Goal: Communication & Community: Answer question/provide support

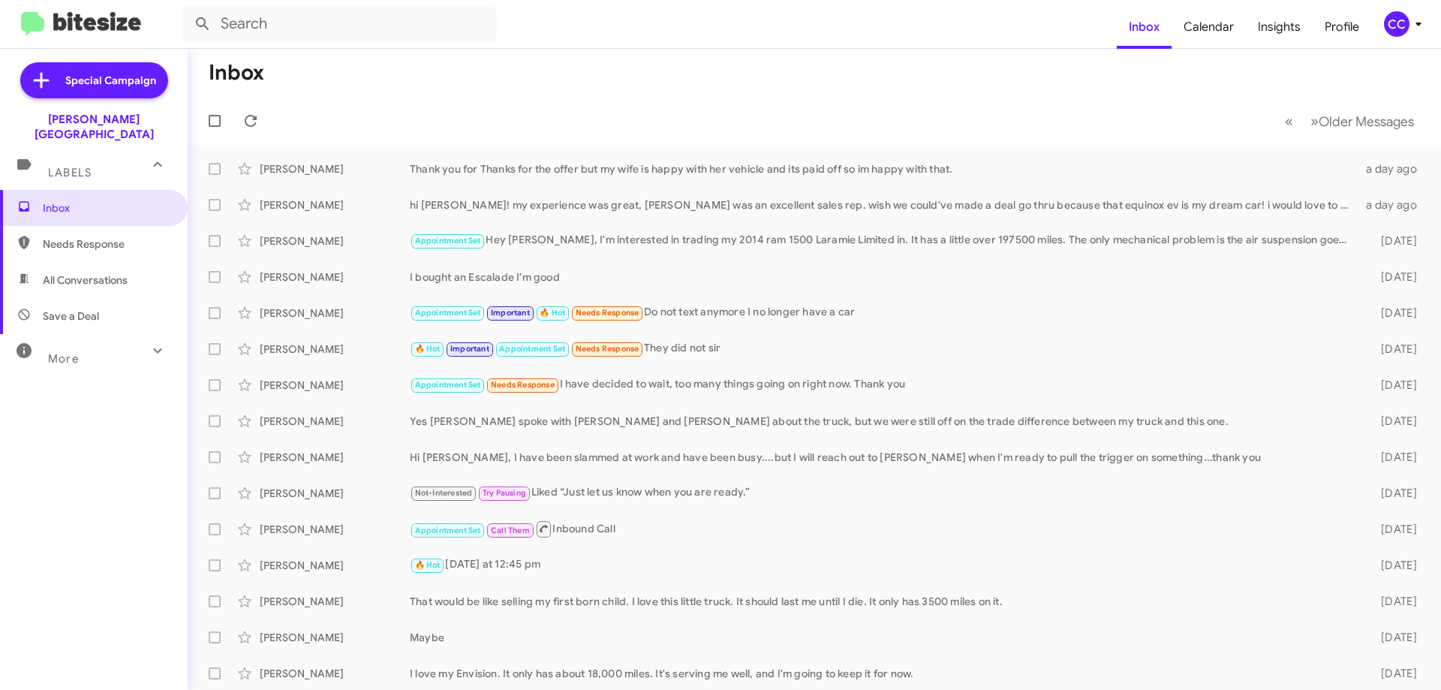
click at [102, 272] on span "All Conversations" at bounding box center [85, 279] width 85 height 15
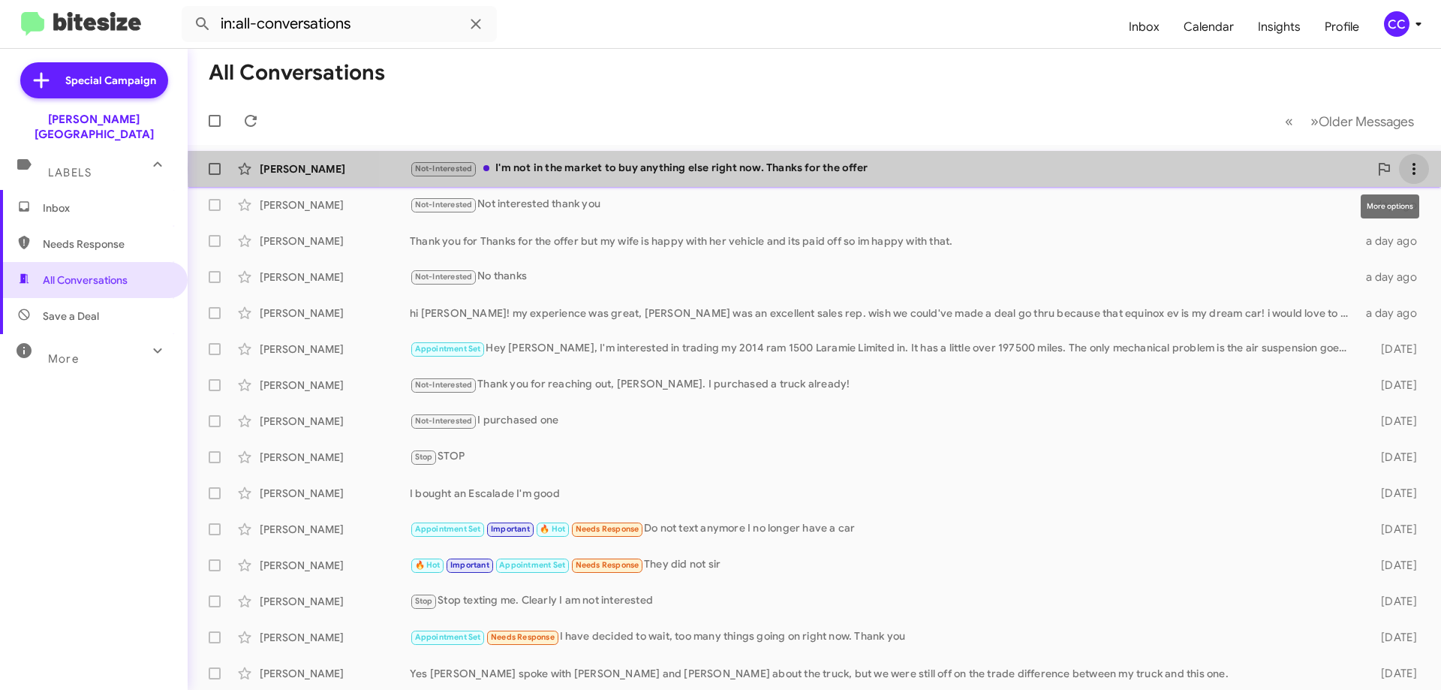
click at [1412, 169] on span at bounding box center [1414, 169] width 30 height 18
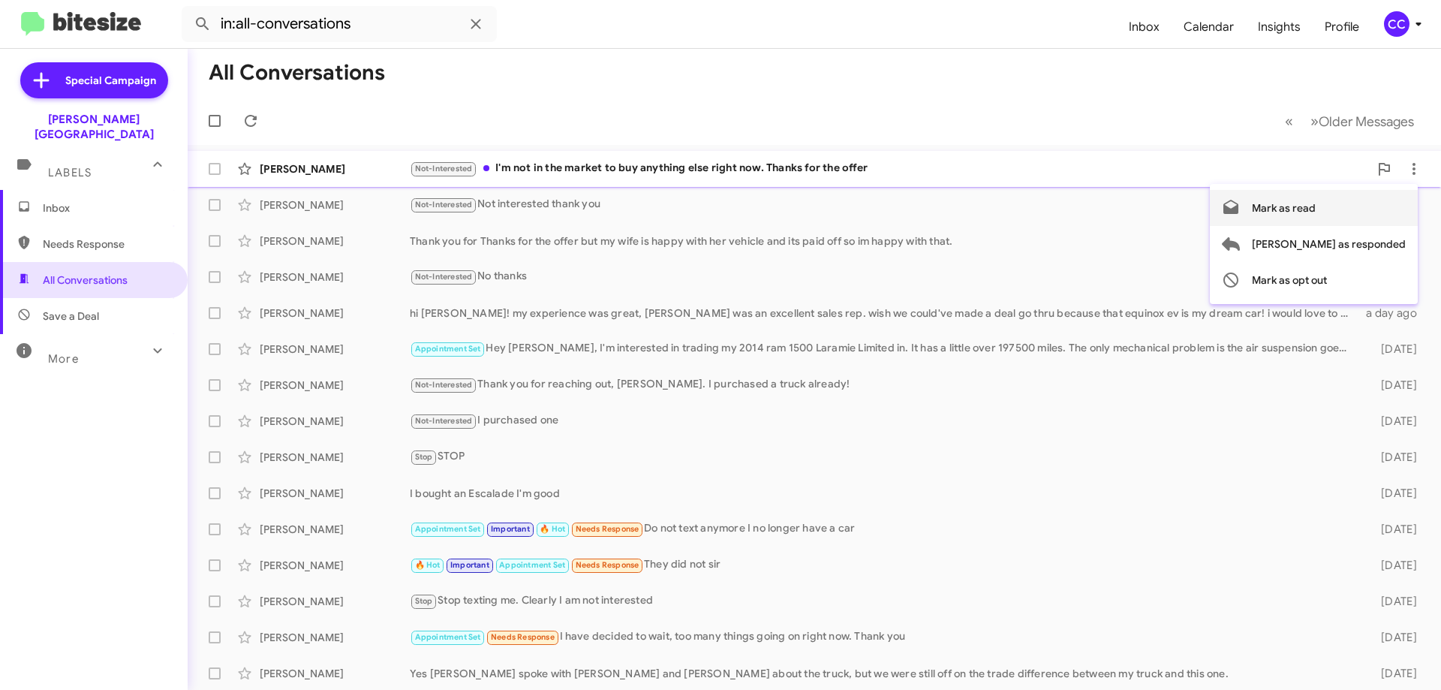
click at [1316, 208] on span "Mark as read" at bounding box center [1284, 208] width 64 height 36
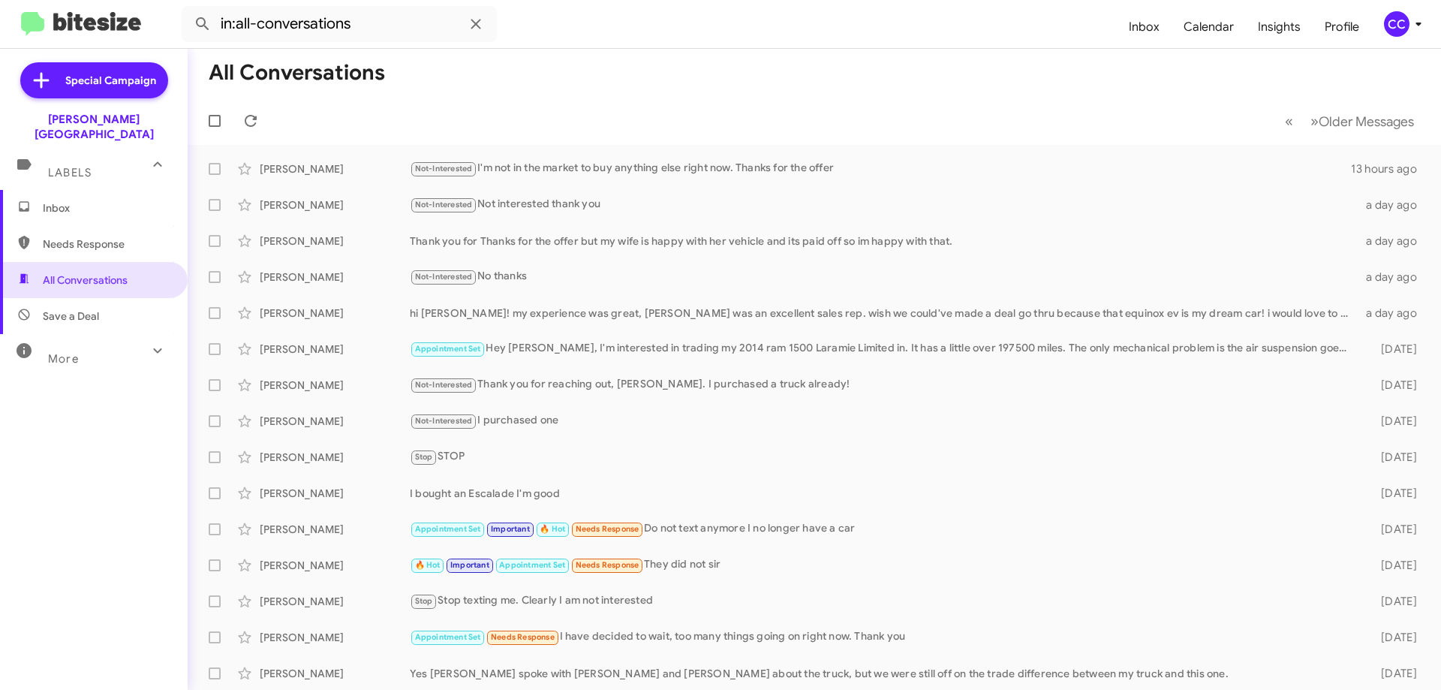
click at [66, 236] on span "Needs Response" at bounding box center [107, 243] width 128 height 15
type input "in:needs-response"
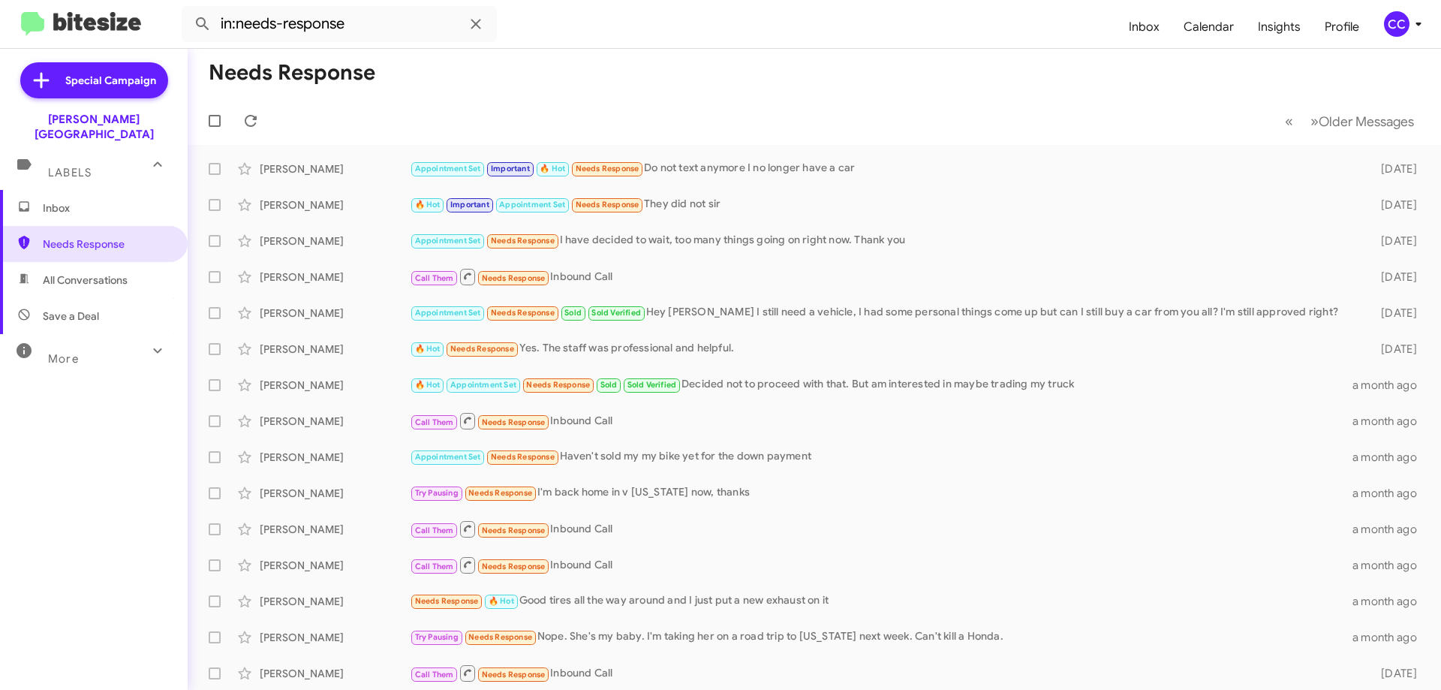
click at [56, 200] on span "Inbox" at bounding box center [107, 207] width 128 height 15
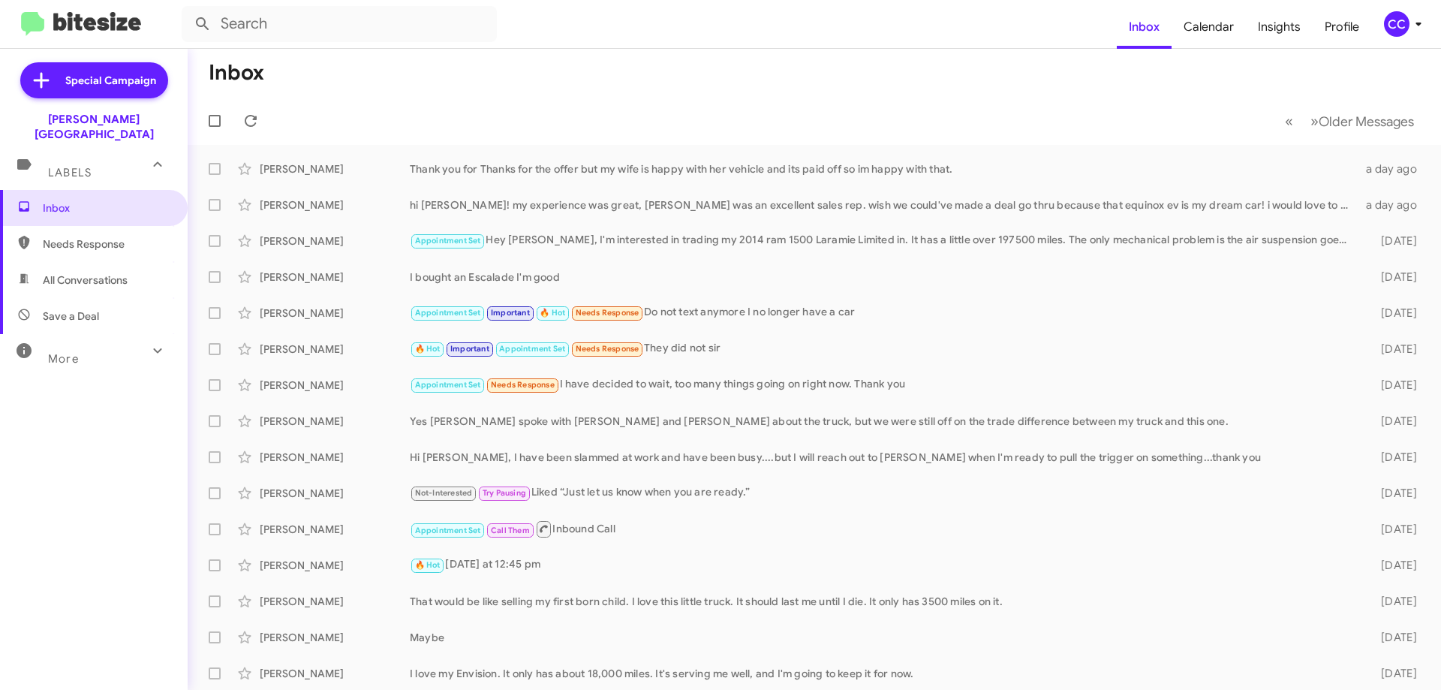
click at [81, 236] on span "Needs Response" at bounding box center [107, 243] width 128 height 15
type input "in:needs-response"
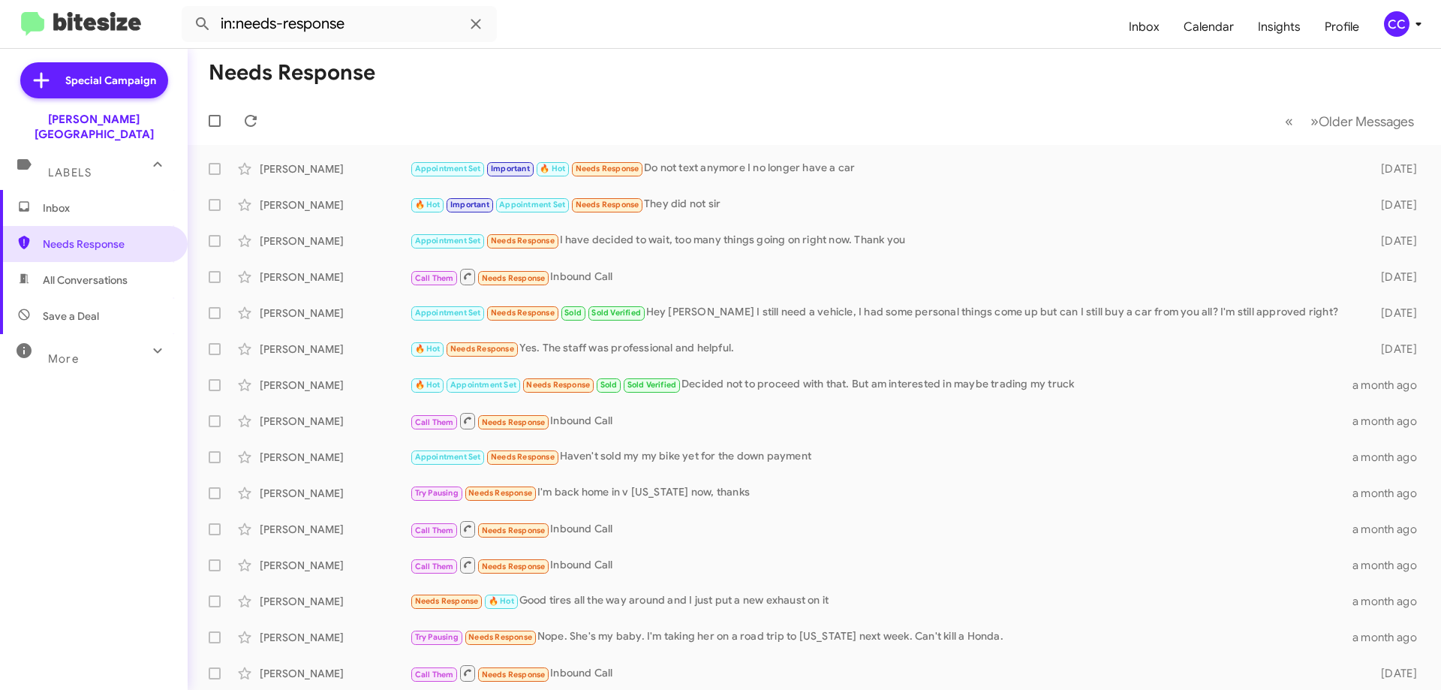
click at [43, 200] on span "Inbox" at bounding box center [107, 207] width 128 height 15
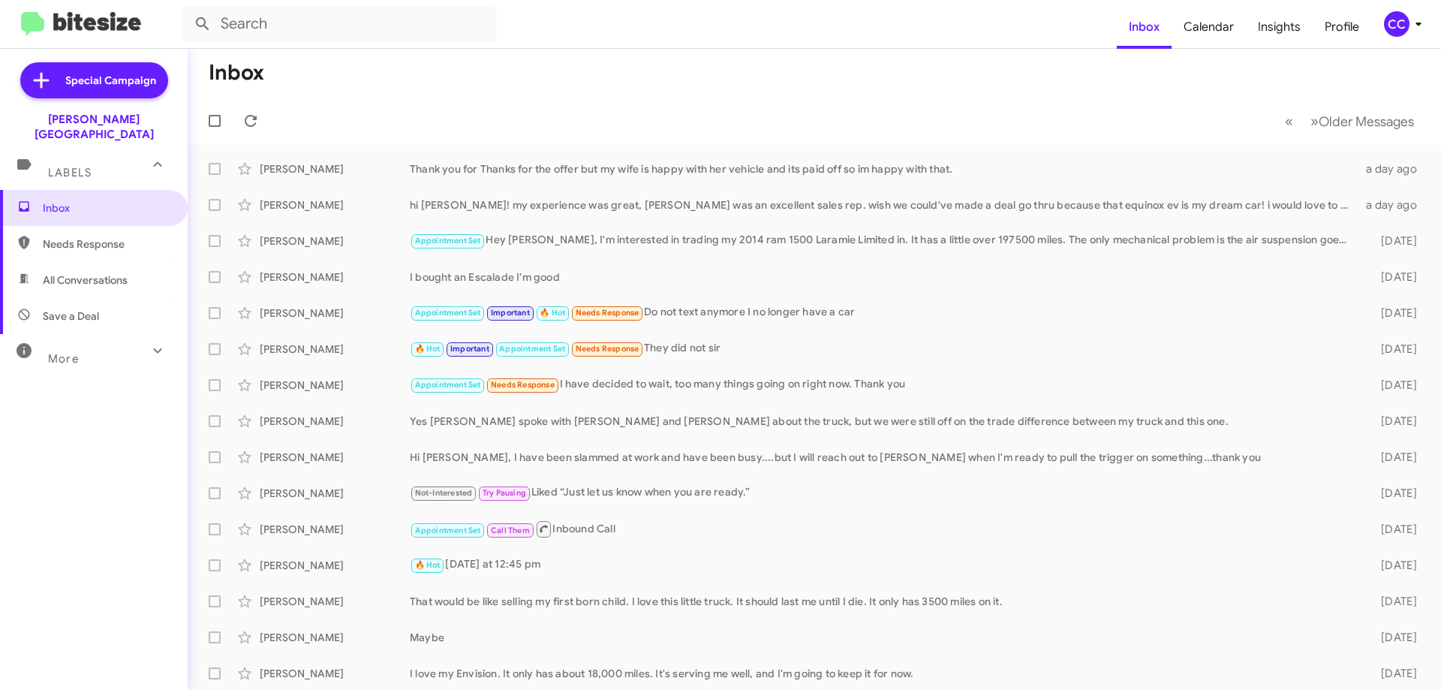
click at [107, 236] on span "Needs Response" at bounding box center [107, 243] width 128 height 15
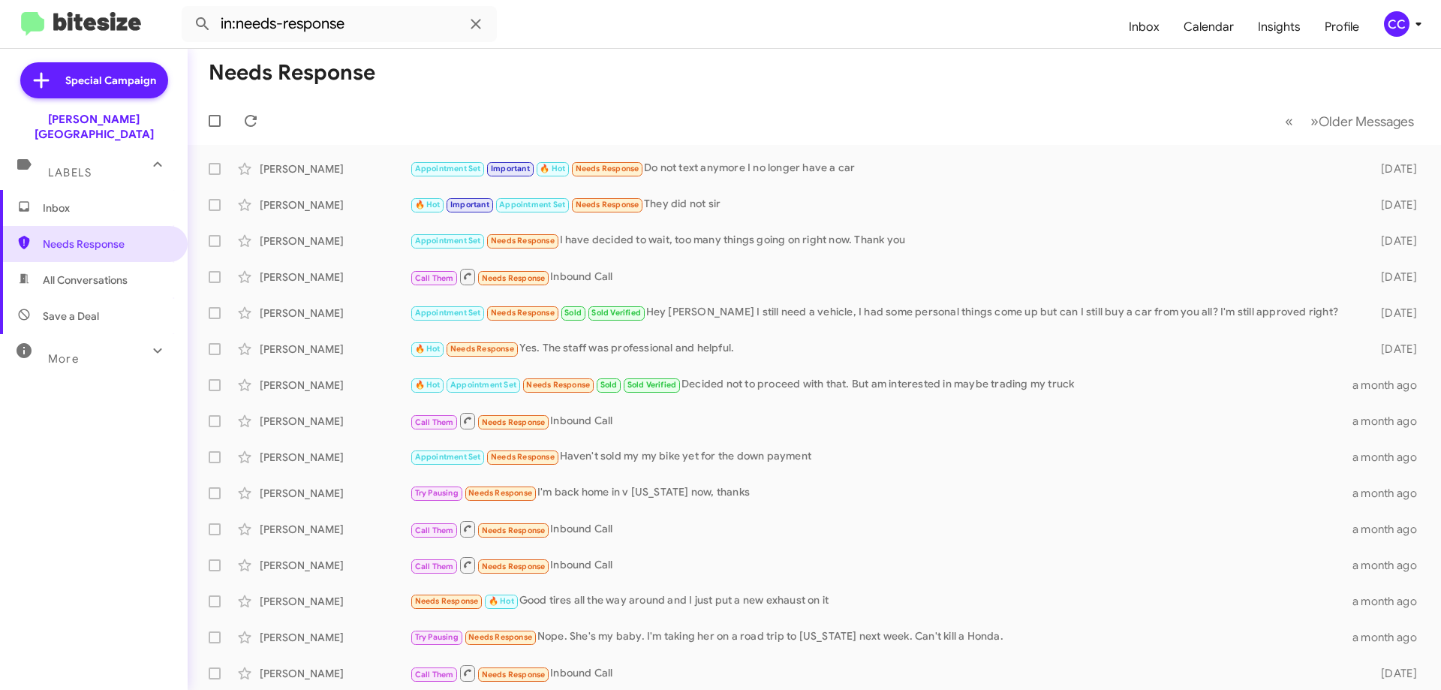
click at [94, 272] on span "All Conversations" at bounding box center [85, 279] width 85 height 15
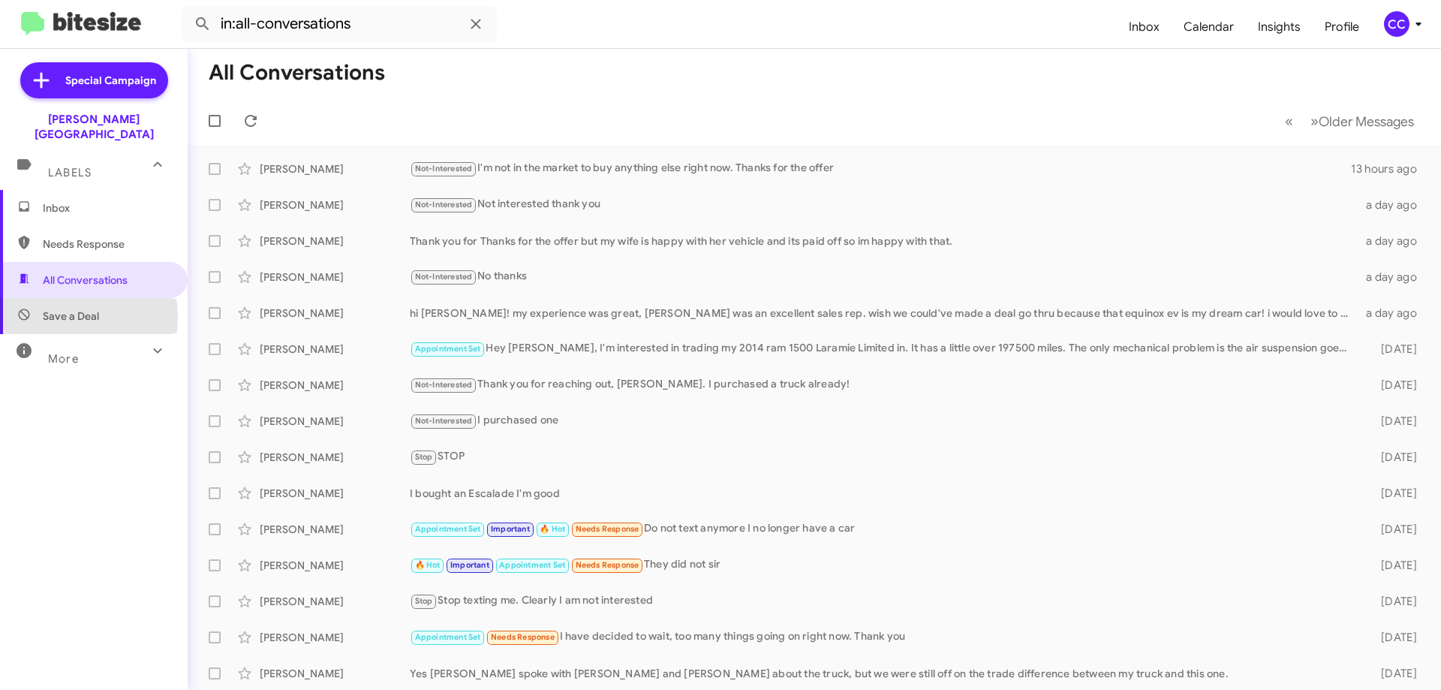
click at [54, 309] on span "Save a Deal" at bounding box center [71, 316] width 56 height 15
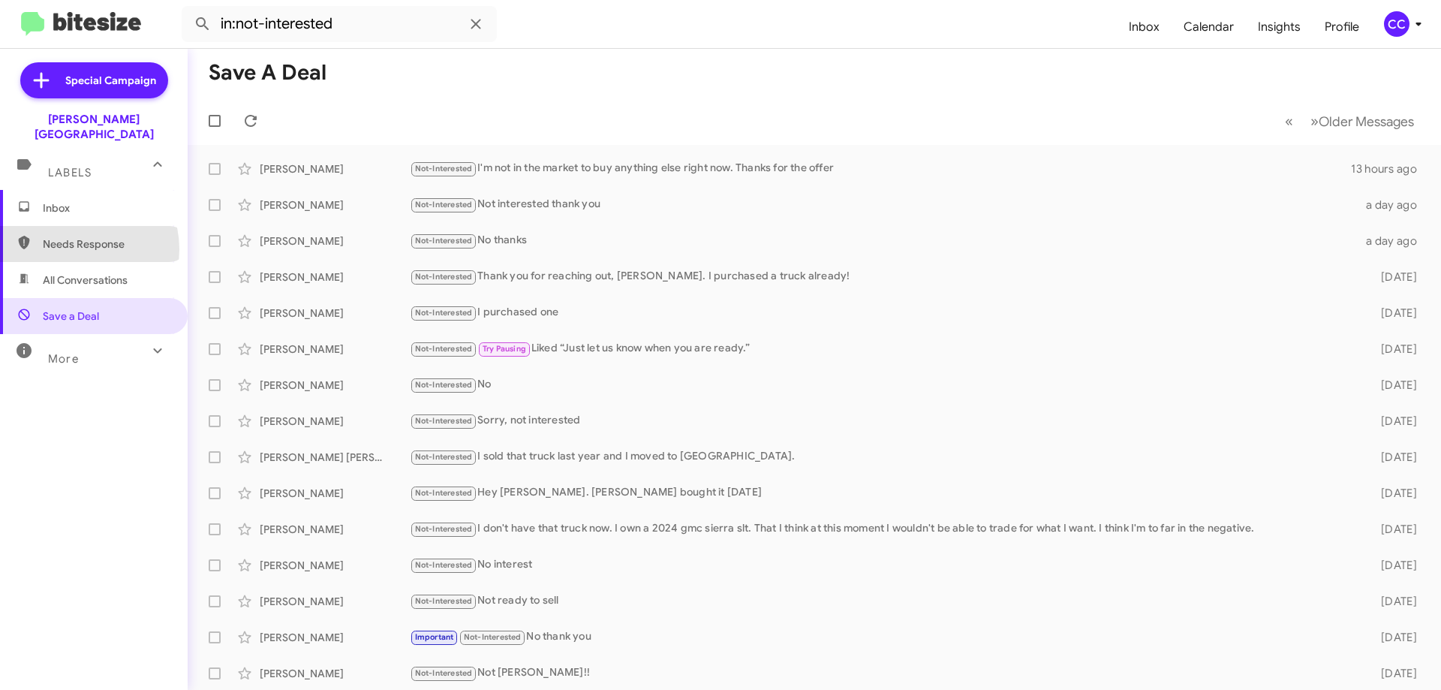
click at [77, 236] on span "Needs Response" at bounding box center [107, 243] width 128 height 15
type input "in:needs-response"
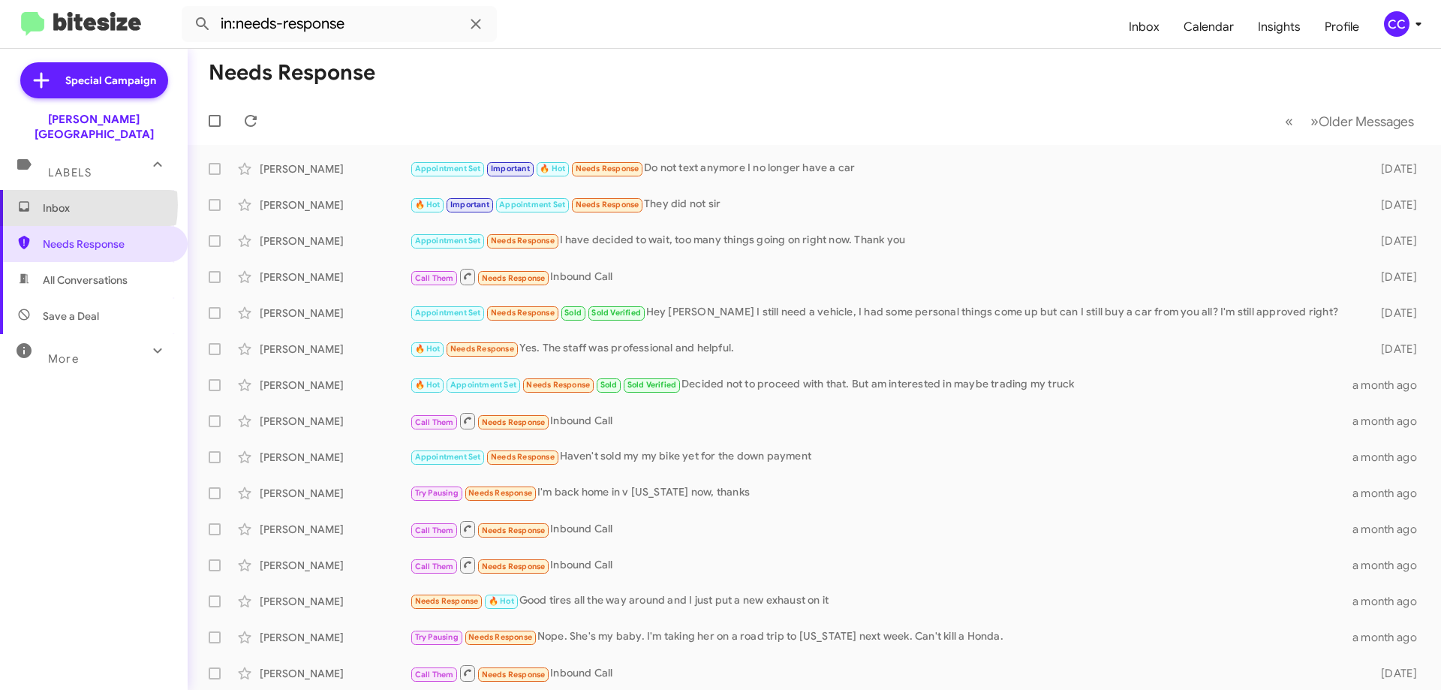
click at [58, 200] on span "Inbox" at bounding box center [107, 207] width 128 height 15
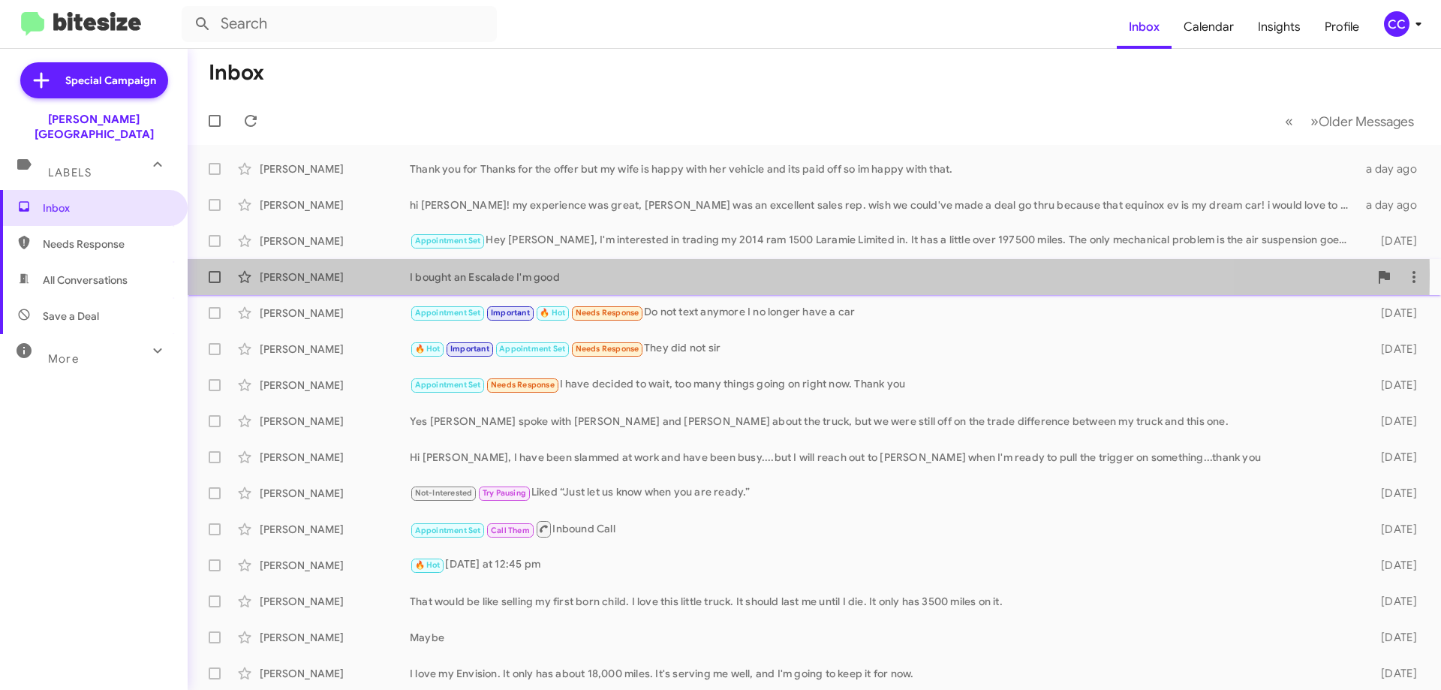
click at [283, 275] on div "[PERSON_NAME]" at bounding box center [335, 276] width 150 height 15
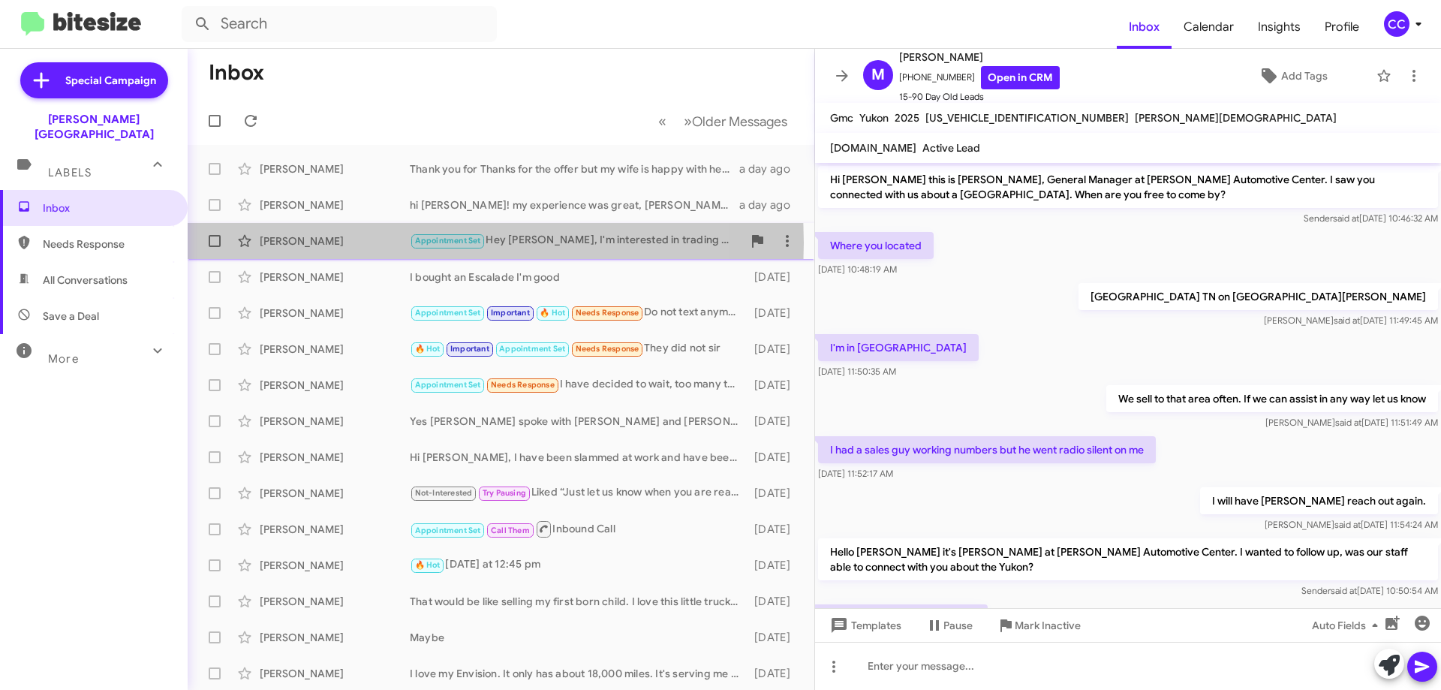
click at [289, 242] on div "[PERSON_NAME]" at bounding box center [335, 240] width 150 height 15
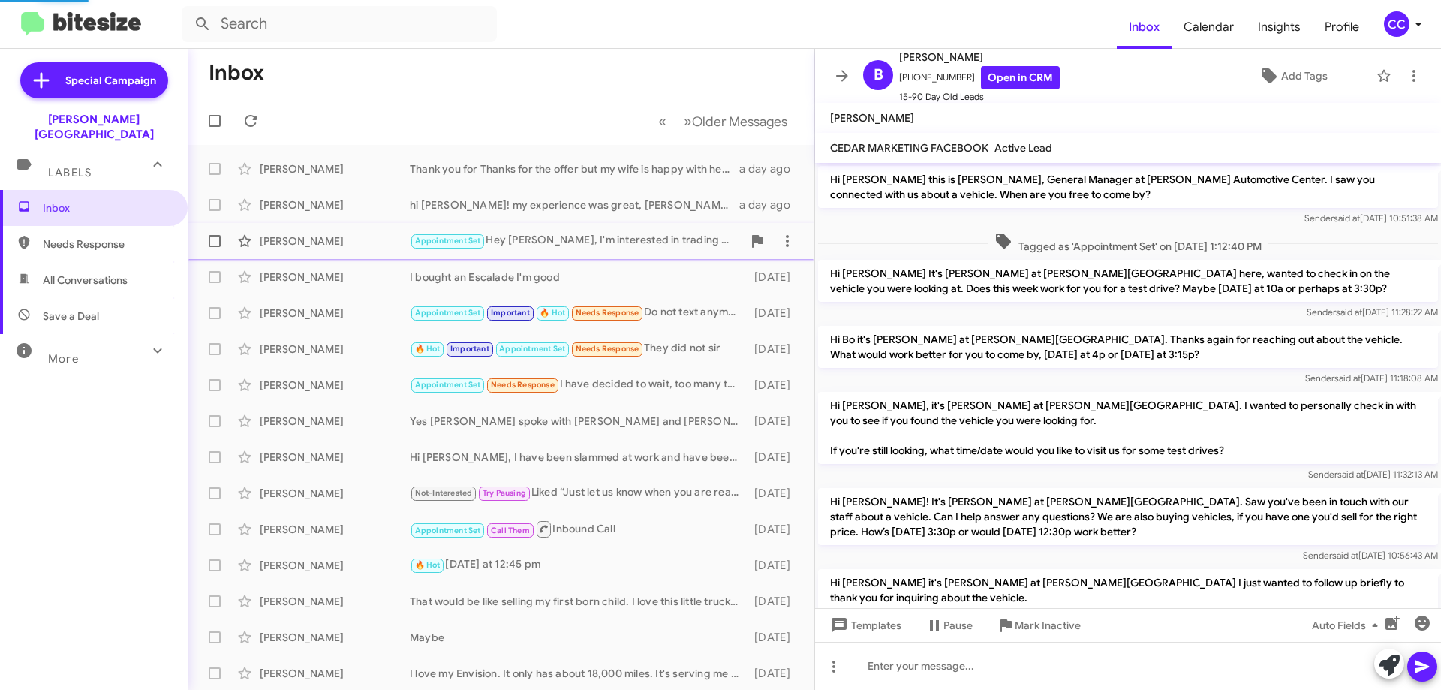
scroll to position [180, 0]
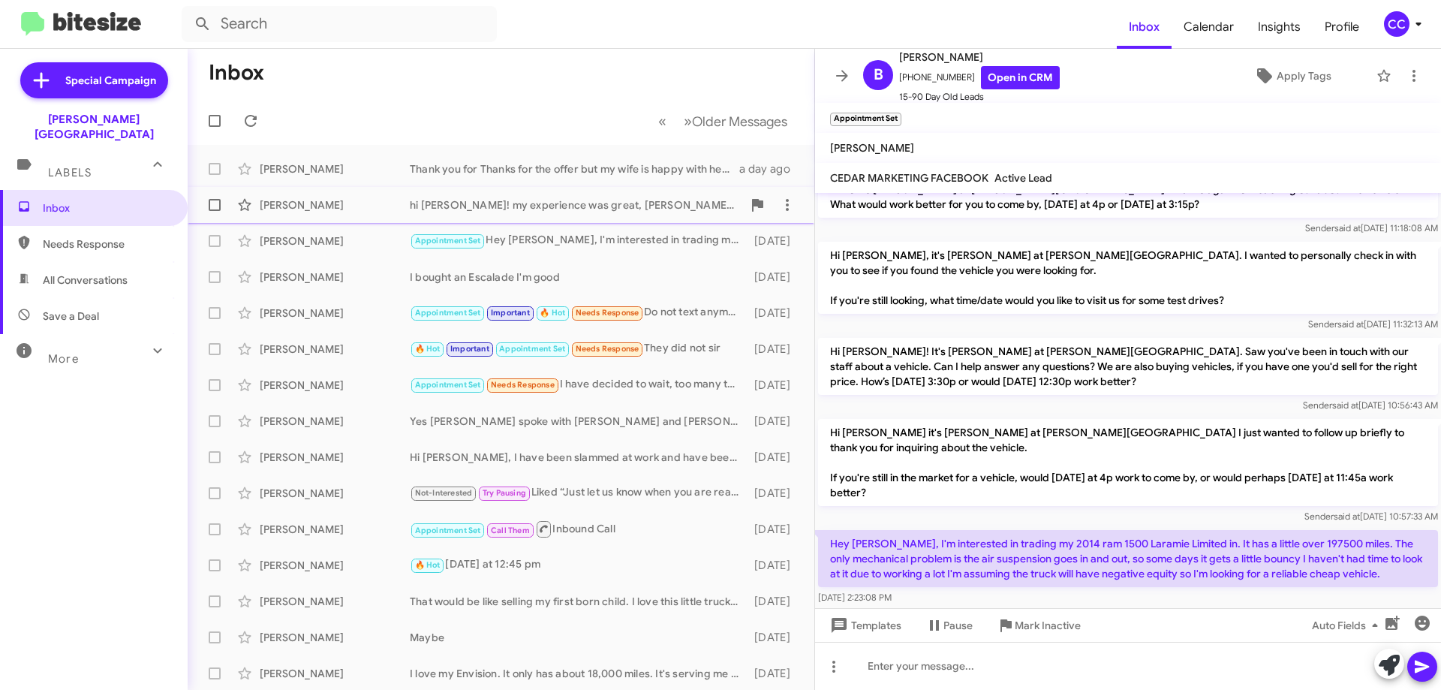
click at [295, 203] on div "[PERSON_NAME]" at bounding box center [335, 204] width 150 height 15
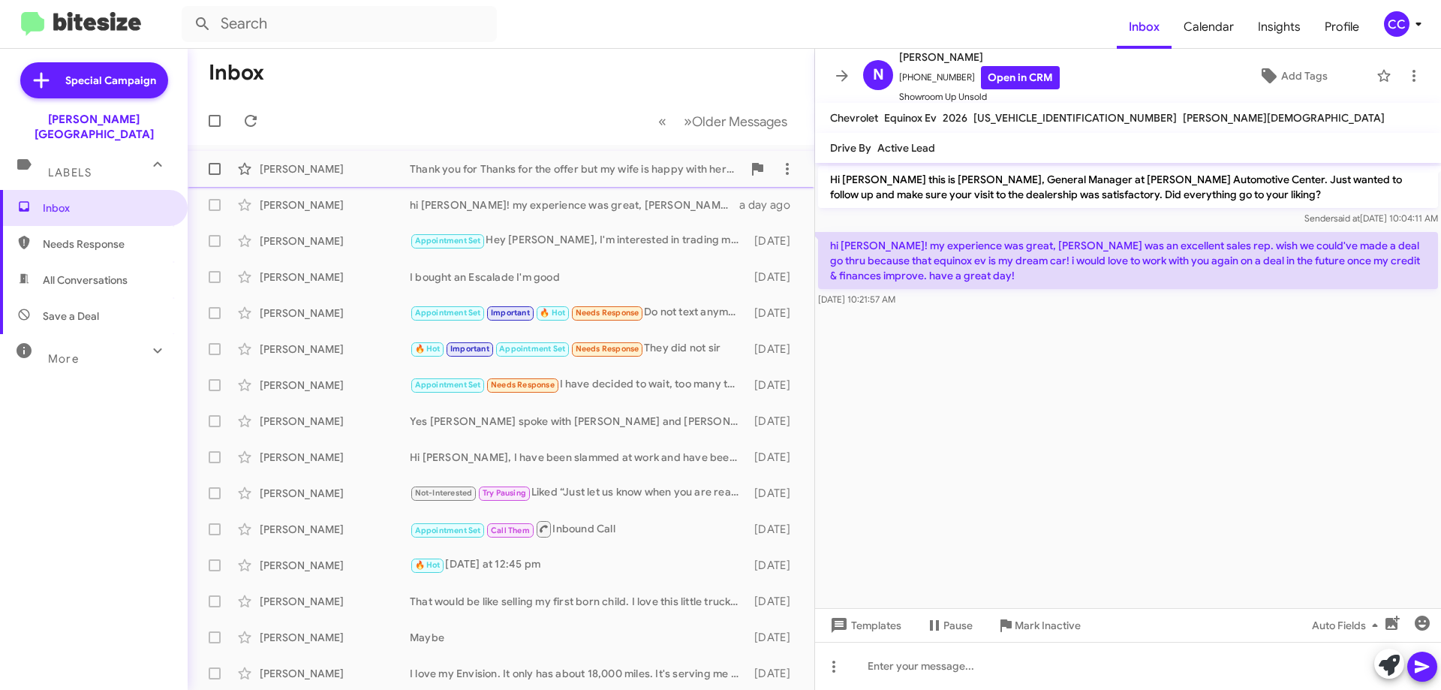
click at [281, 169] on div "[PERSON_NAME]" at bounding box center [335, 168] width 150 height 15
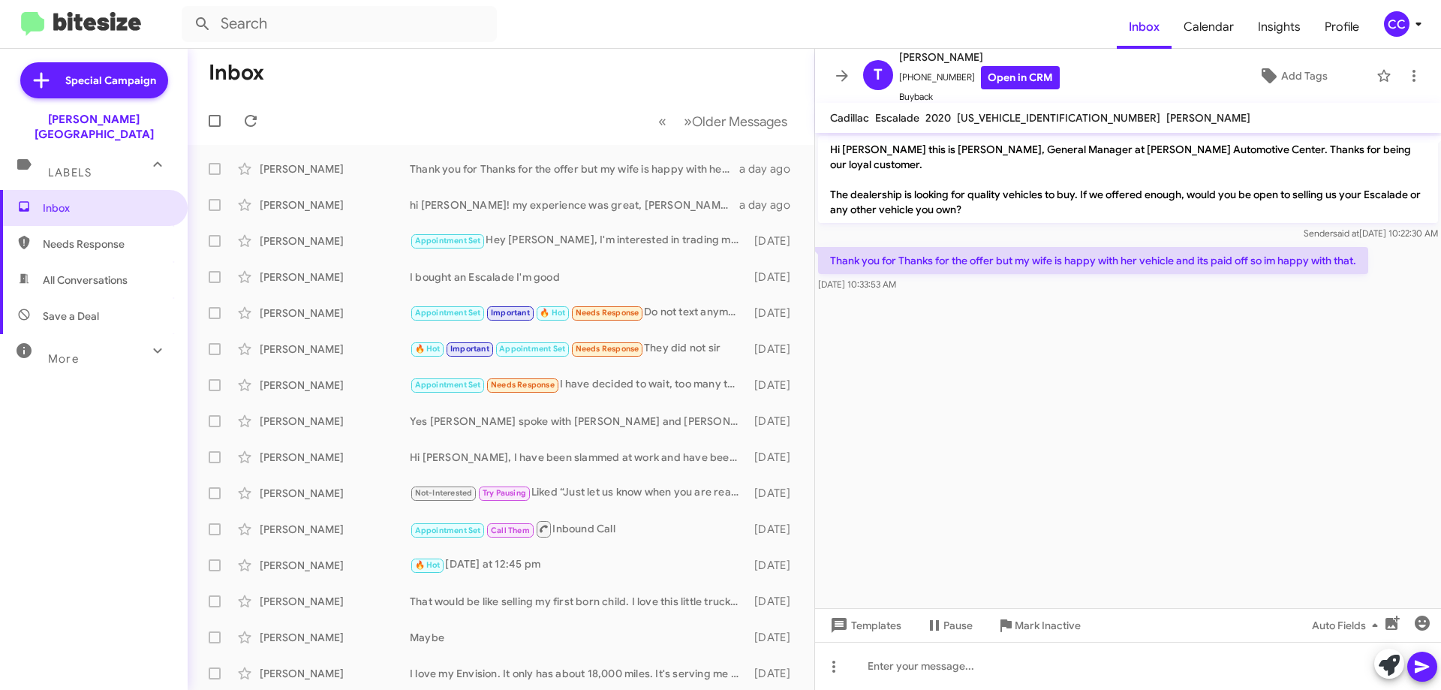
click at [65, 236] on span "Needs Response" at bounding box center [107, 243] width 128 height 15
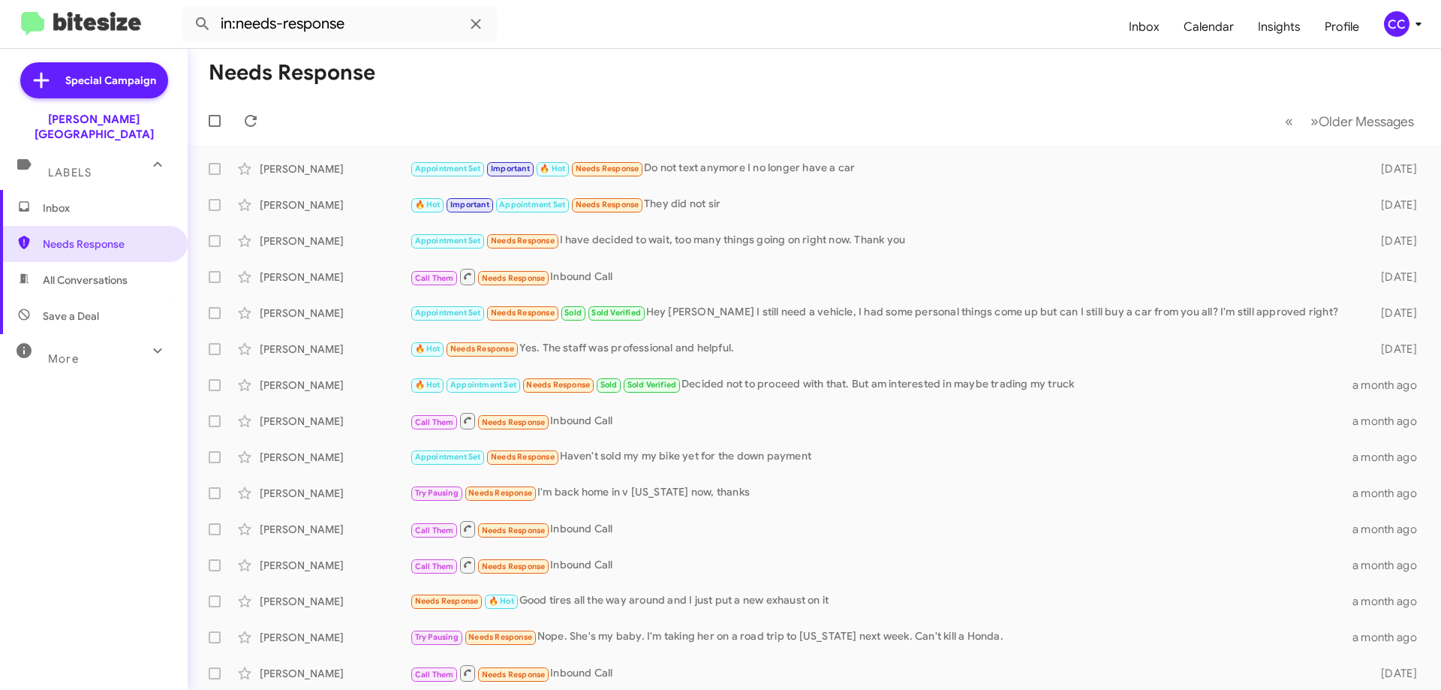
click at [83, 309] on span "Save a Deal" at bounding box center [71, 316] width 56 height 15
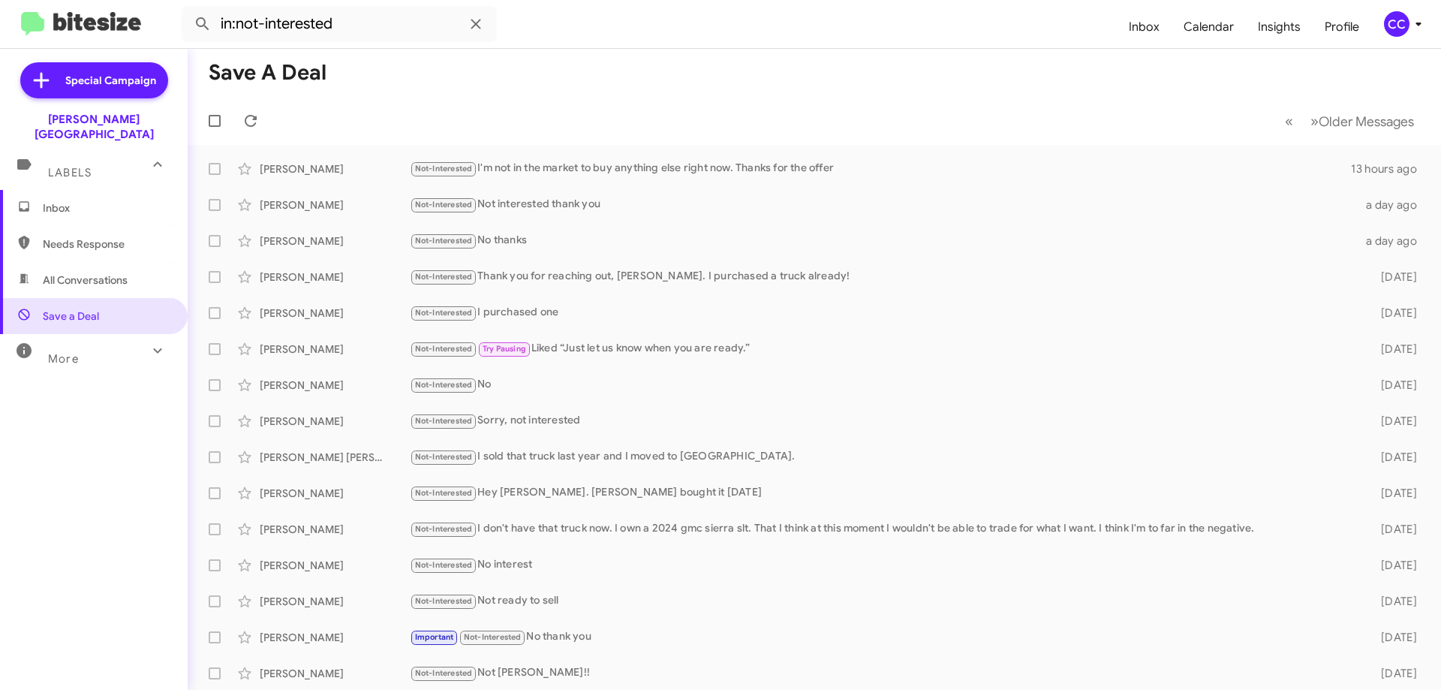
click at [83, 272] on span "All Conversations" at bounding box center [85, 279] width 85 height 15
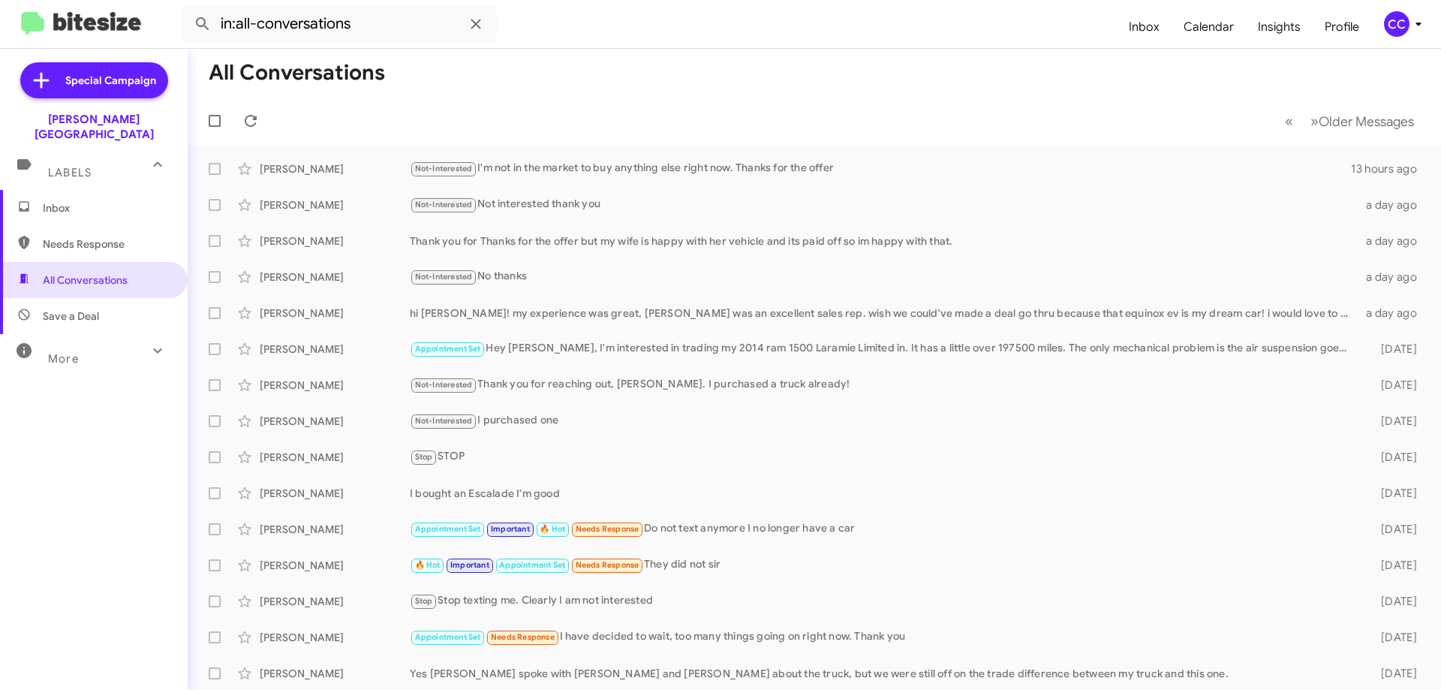
click at [59, 309] on span "Save a Deal" at bounding box center [71, 316] width 56 height 15
type input "in:not-interested"
